Goal: Task Accomplishment & Management: Manage account settings

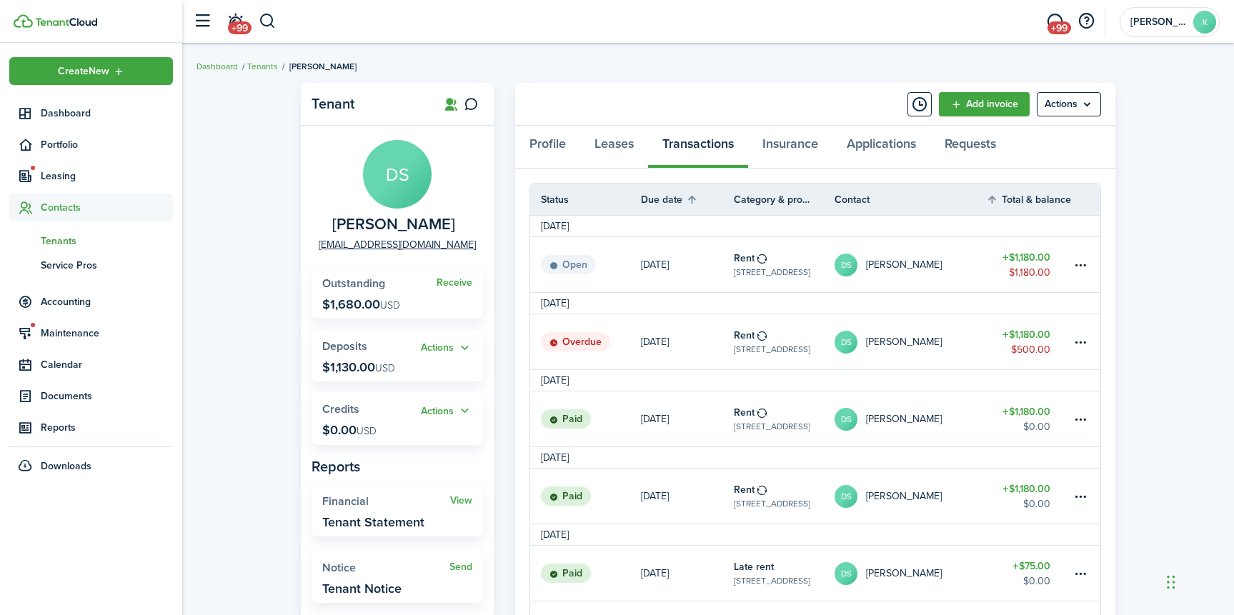
click at [84, 28] on sidebar-logo at bounding box center [91, 21] width 182 height 43
click at [83, 25] on img at bounding box center [66, 22] width 62 height 9
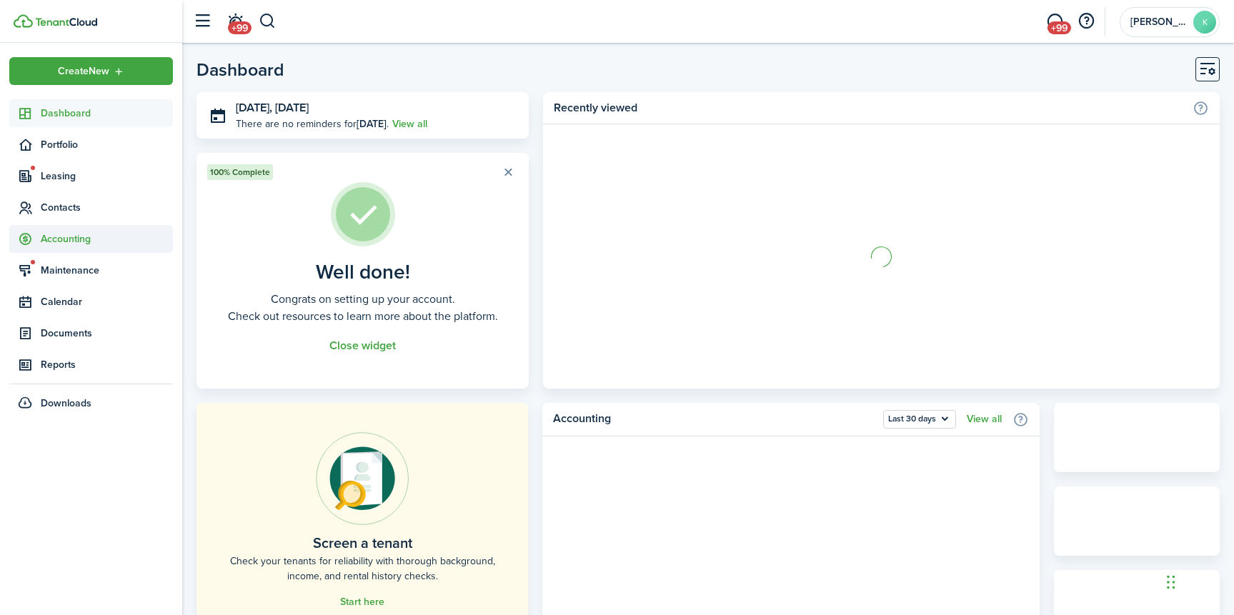
click at [78, 247] on span "Accounting" at bounding box center [107, 239] width 132 height 15
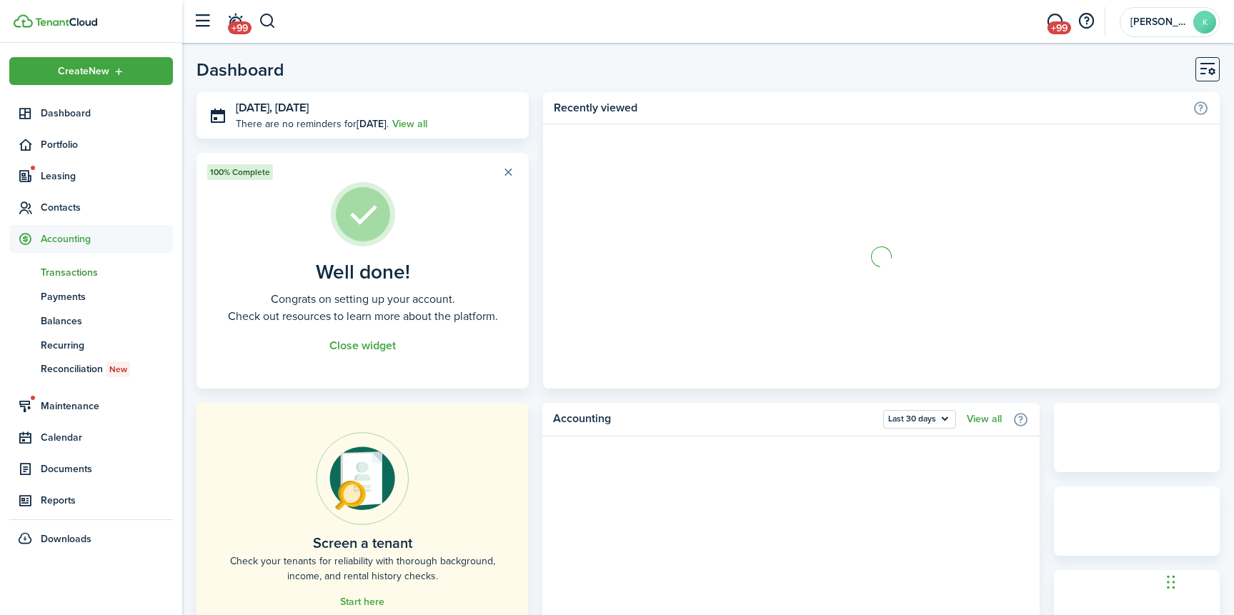
click at [76, 275] on span "Transactions" at bounding box center [107, 272] width 132 height 15
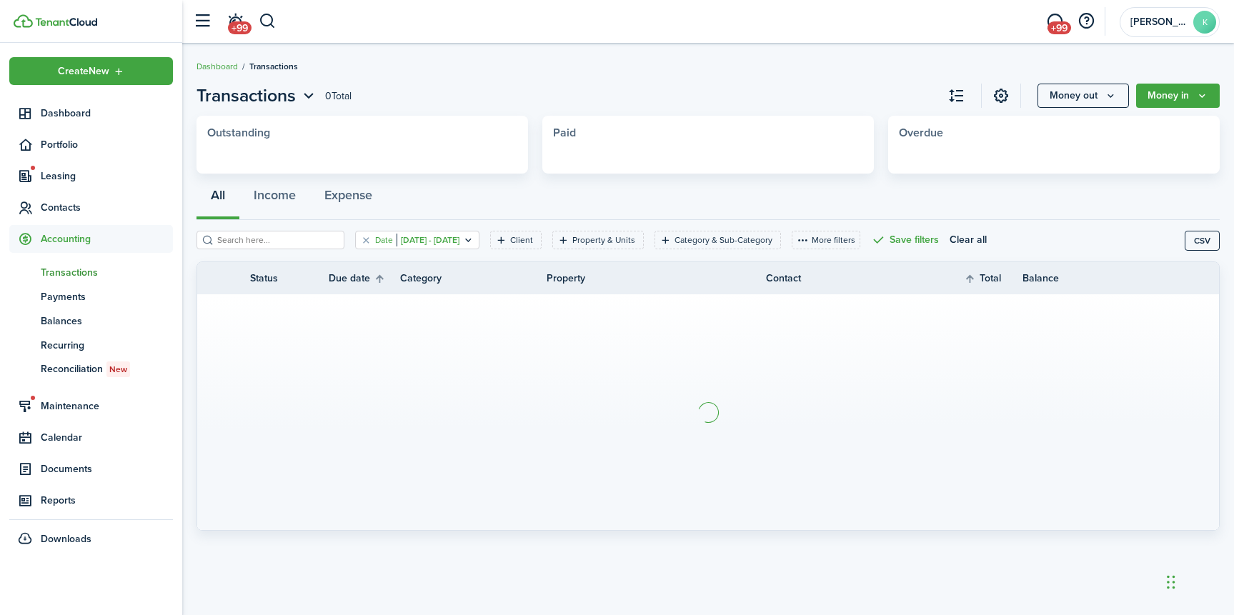
click at [460, 240] on filter-tag-value "[DATE] - [DATE]" at bounding box center [428, 240] width 63 height 13
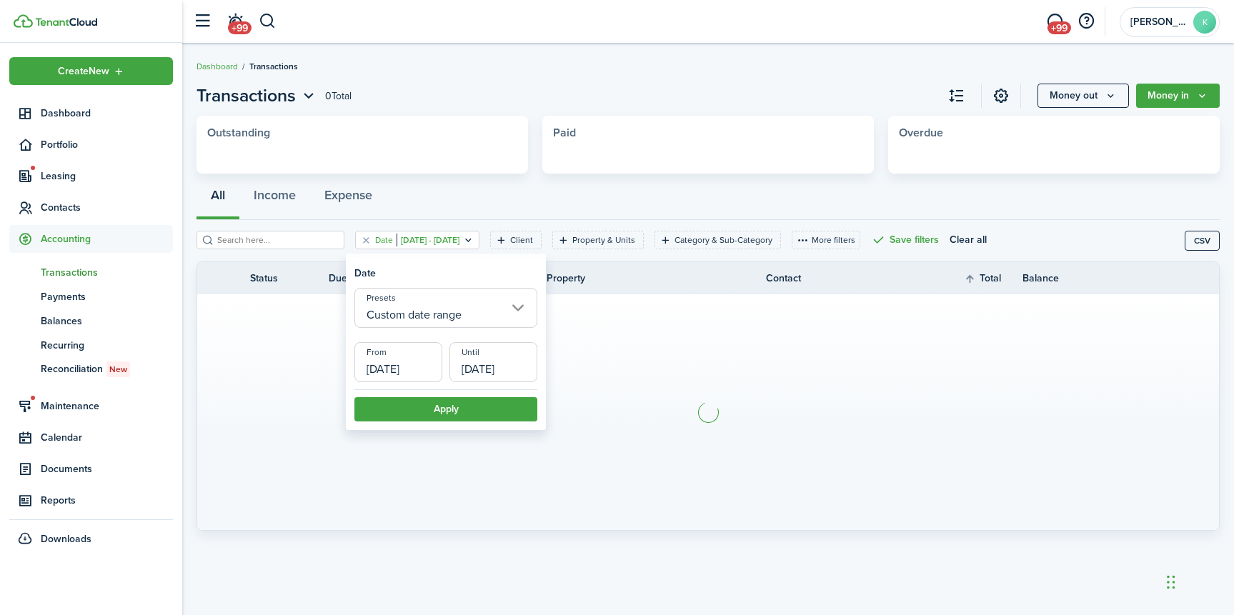
click at [456, 304] on input "Custom date range" at bounding box center [445, 308] width 183 height 40
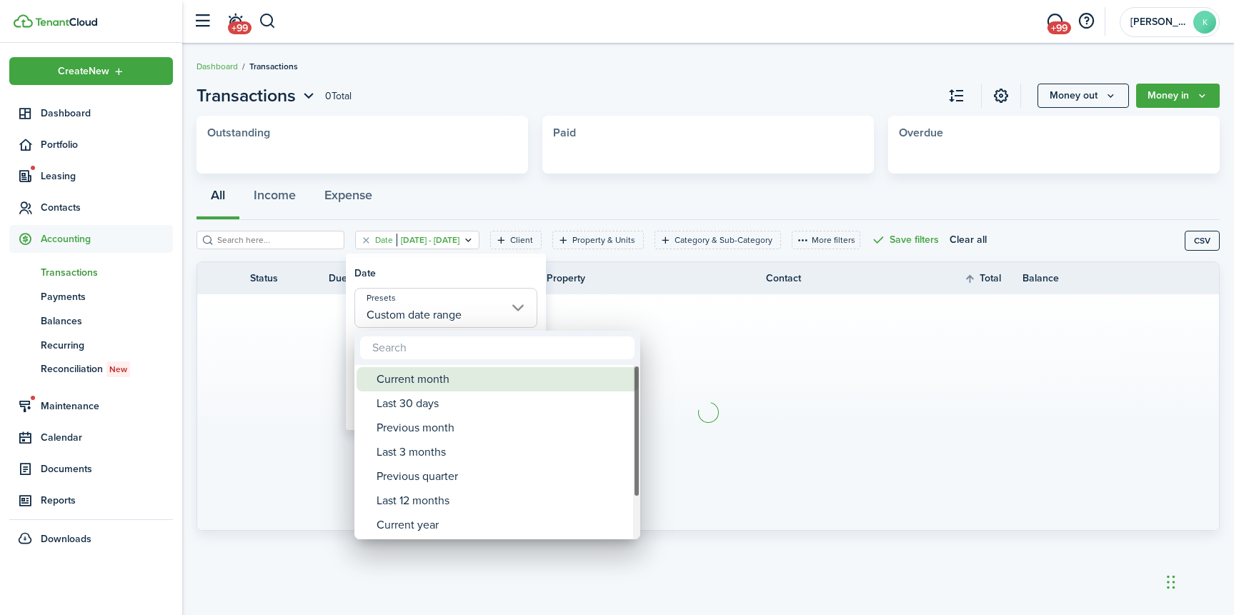
click at [450, 367] on div "Current month" at bounding box center [503, 379] width 253 height 24
type input "Current month"
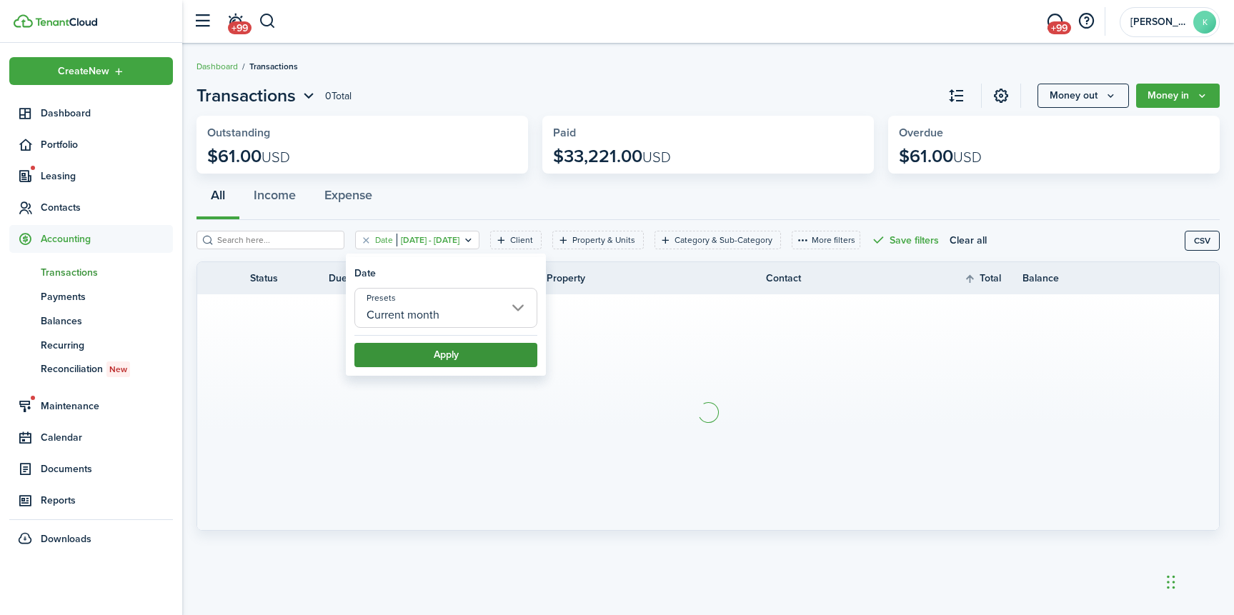
click at [467, 348] on button "Apply" at bounding box center [445, 355] width 183 height 24
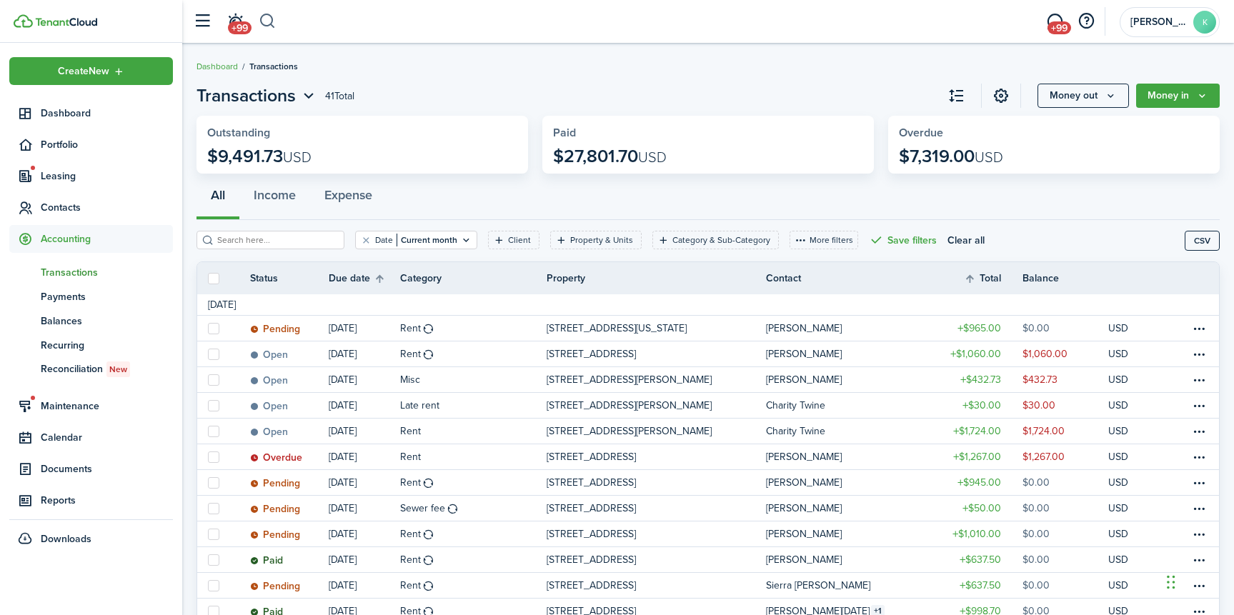
click at [269, 25] on button "button" at bounding box center [268, 21] width 18 height 24
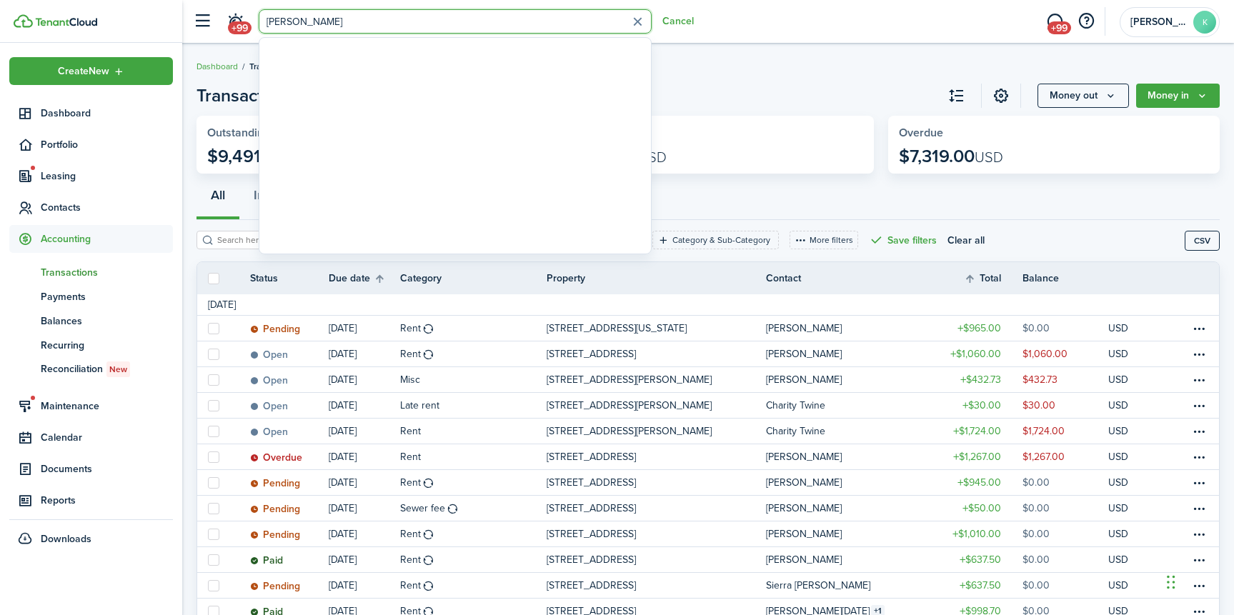
type input "[PERSON_NAME]"
